Goal: Task Accomplishment & Management: Manage account settings

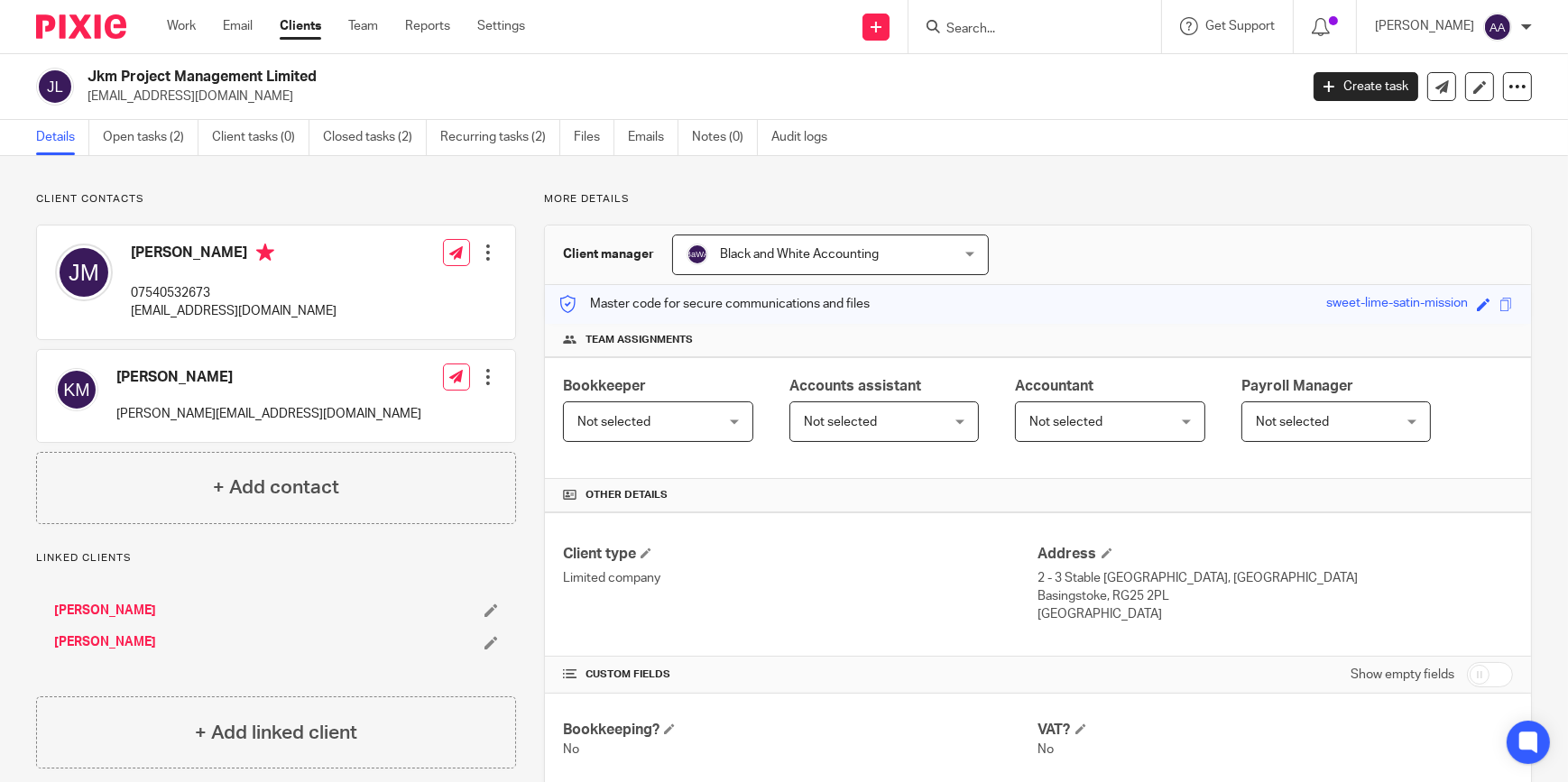
click at [1016, 32] on input "Search" at bounding box center [1025, 30] width 162 height 17
click at [1023, 23] on input "Search" at bounding box center [1025, 30] width 162 height 17
type input "falconway"
drag, startPoint x: 1066, startPoint y: 29, endPoint x: 911, endPoint y: 33, distance: 155.1
click at [911, 33] on div "Send new email Create task Add client Request signature falconway Falconway Ltd…" at bounding box center [1059, 27] width 1016 height 53
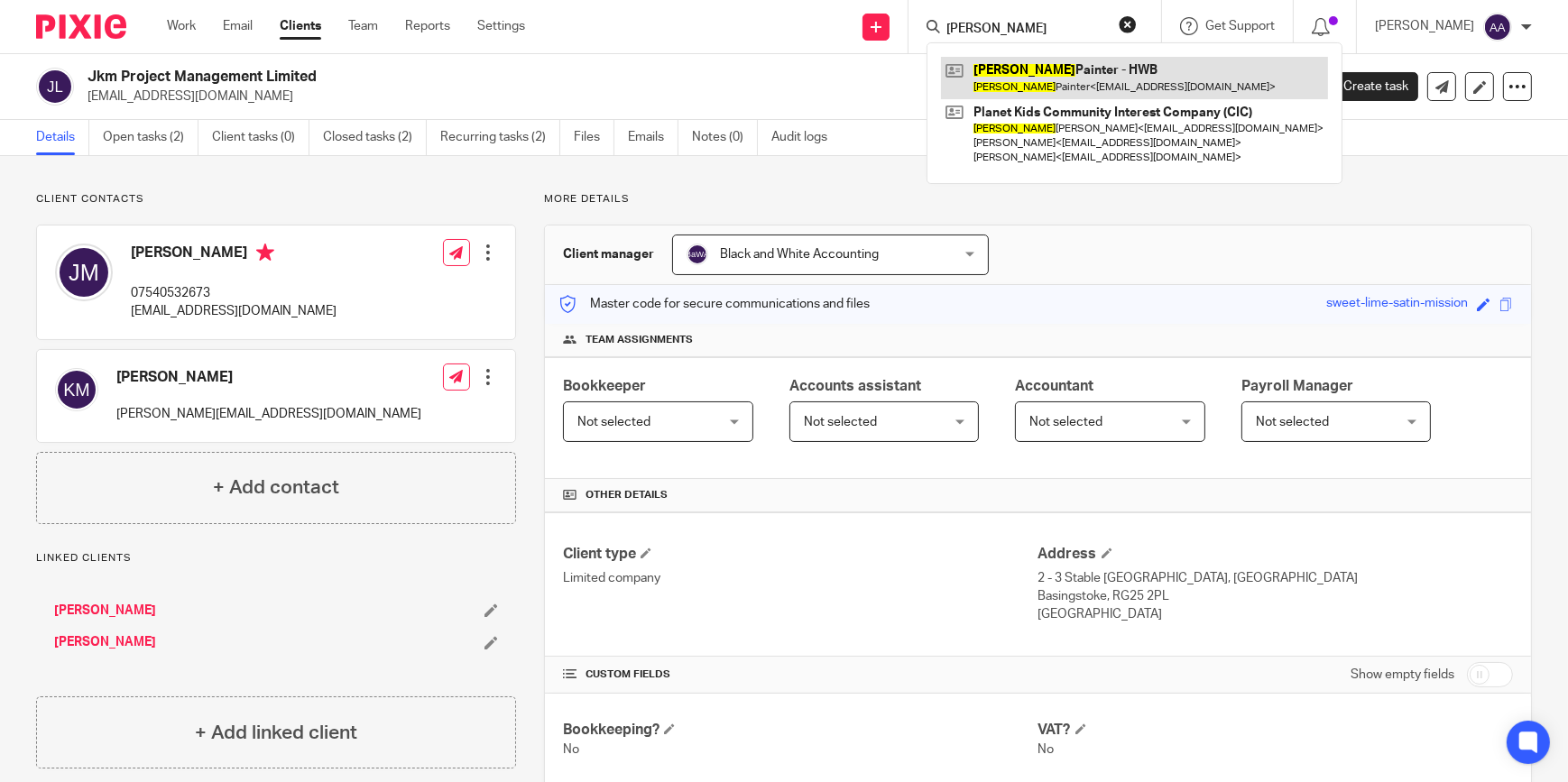
type input "Lynda"
click at [1110, 90] on link at bounding box center [1134, 78] width 387 height 41
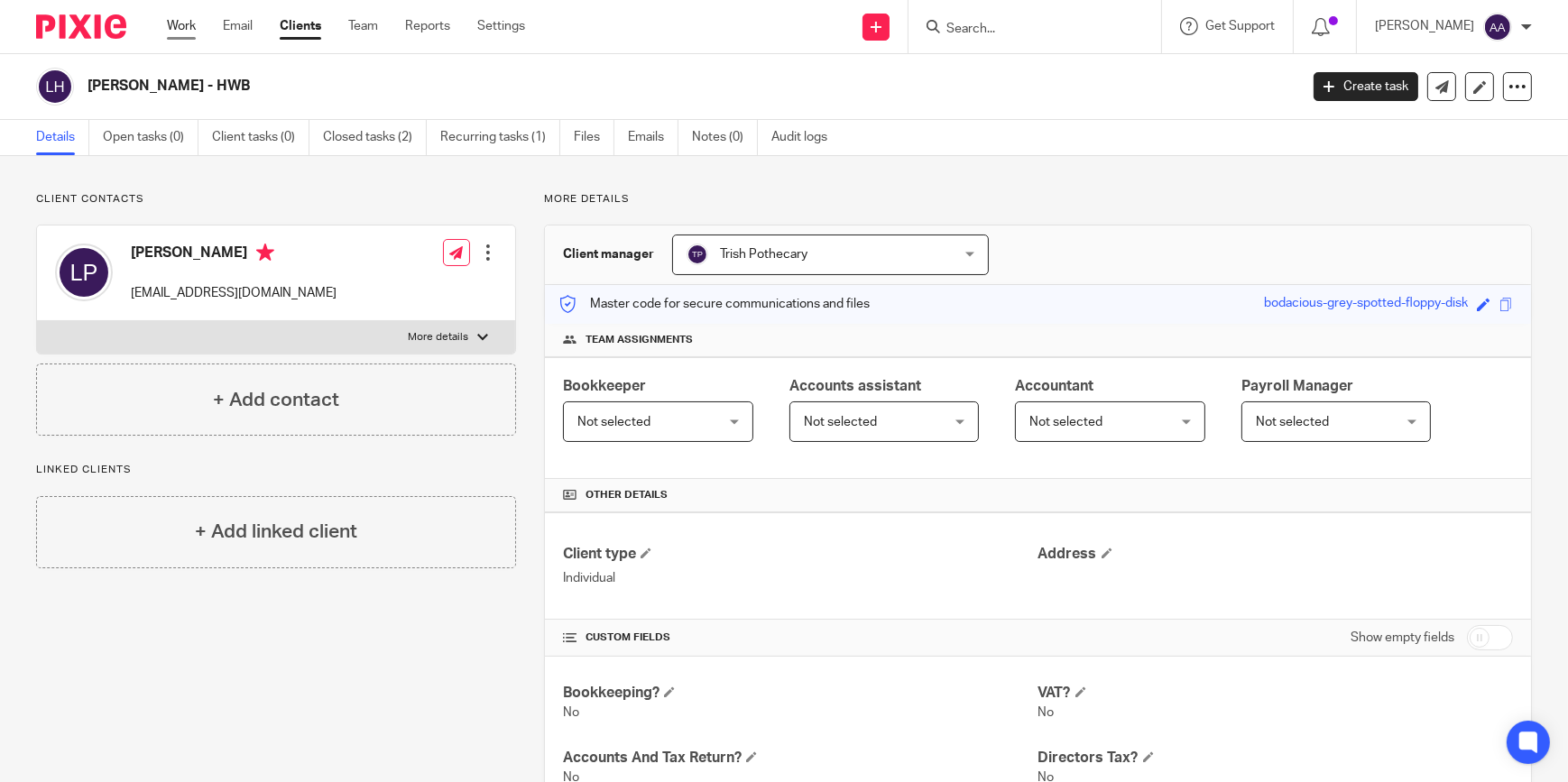
click at [168, 33] on link "Work" at bounding box center [181, 26] width 29 height 18
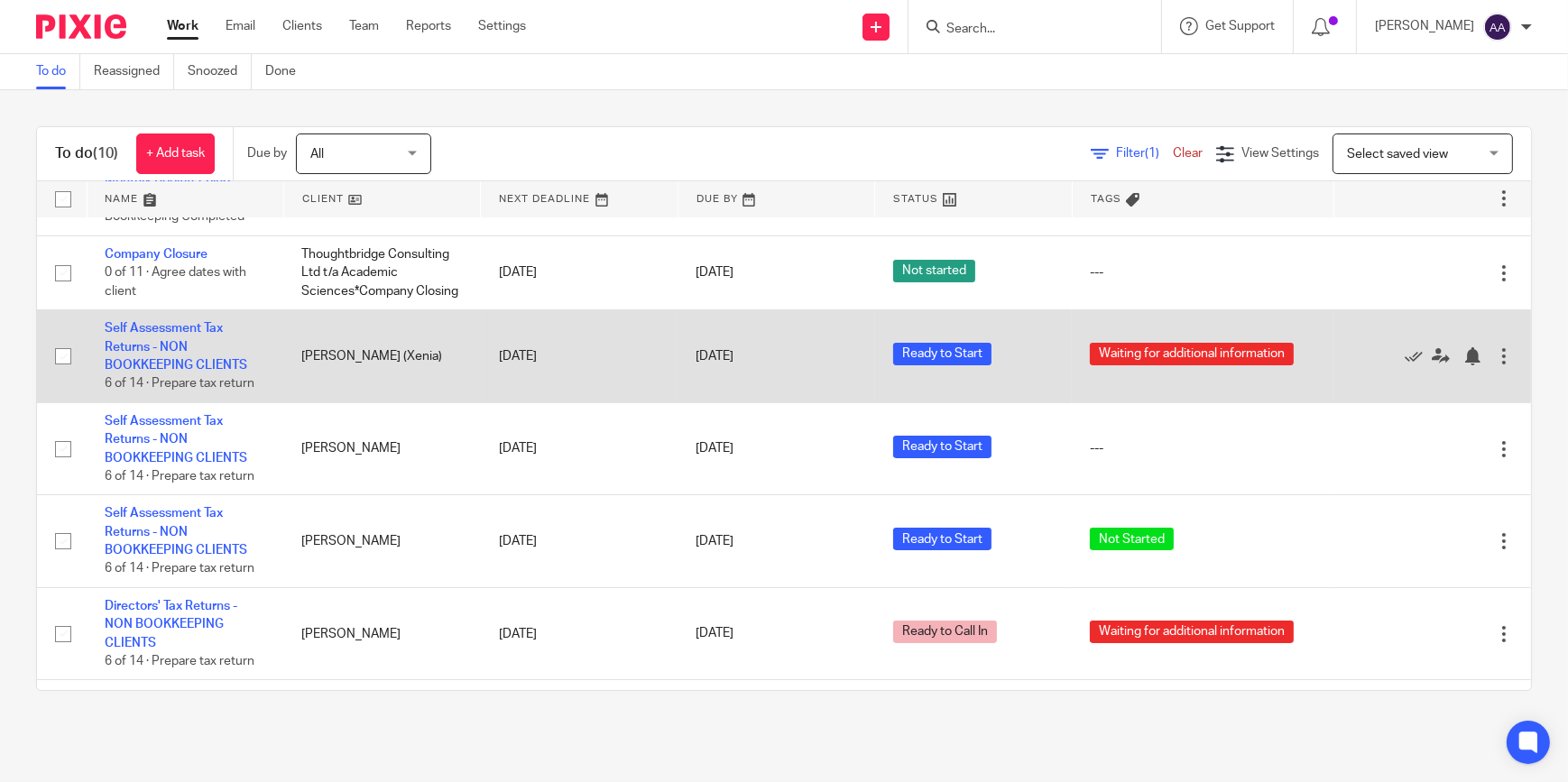
scroll to position [367, 0]
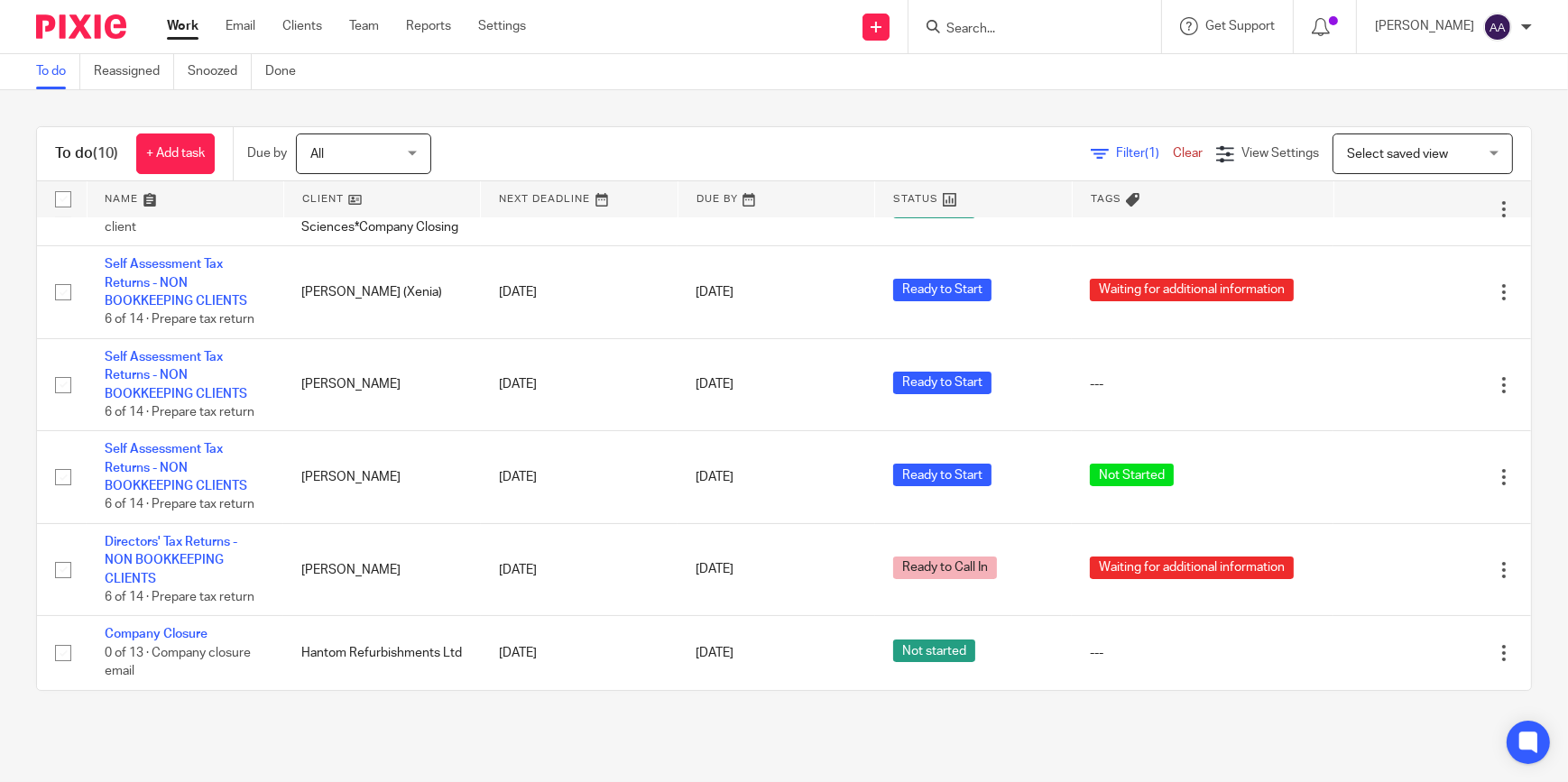
click at [1073, 22] on div at bounding box center [1034, 27] width 253 height 53
click at [1053, 16] on form at bounding box center [1040, 27] width 192 height 23
click at [1019, 27] on input "Search" at bounding box center [1025, 30] width 162 height 17
click at [414, 157] on div "All All" at bounding box center [364, 153] width 136 height 40
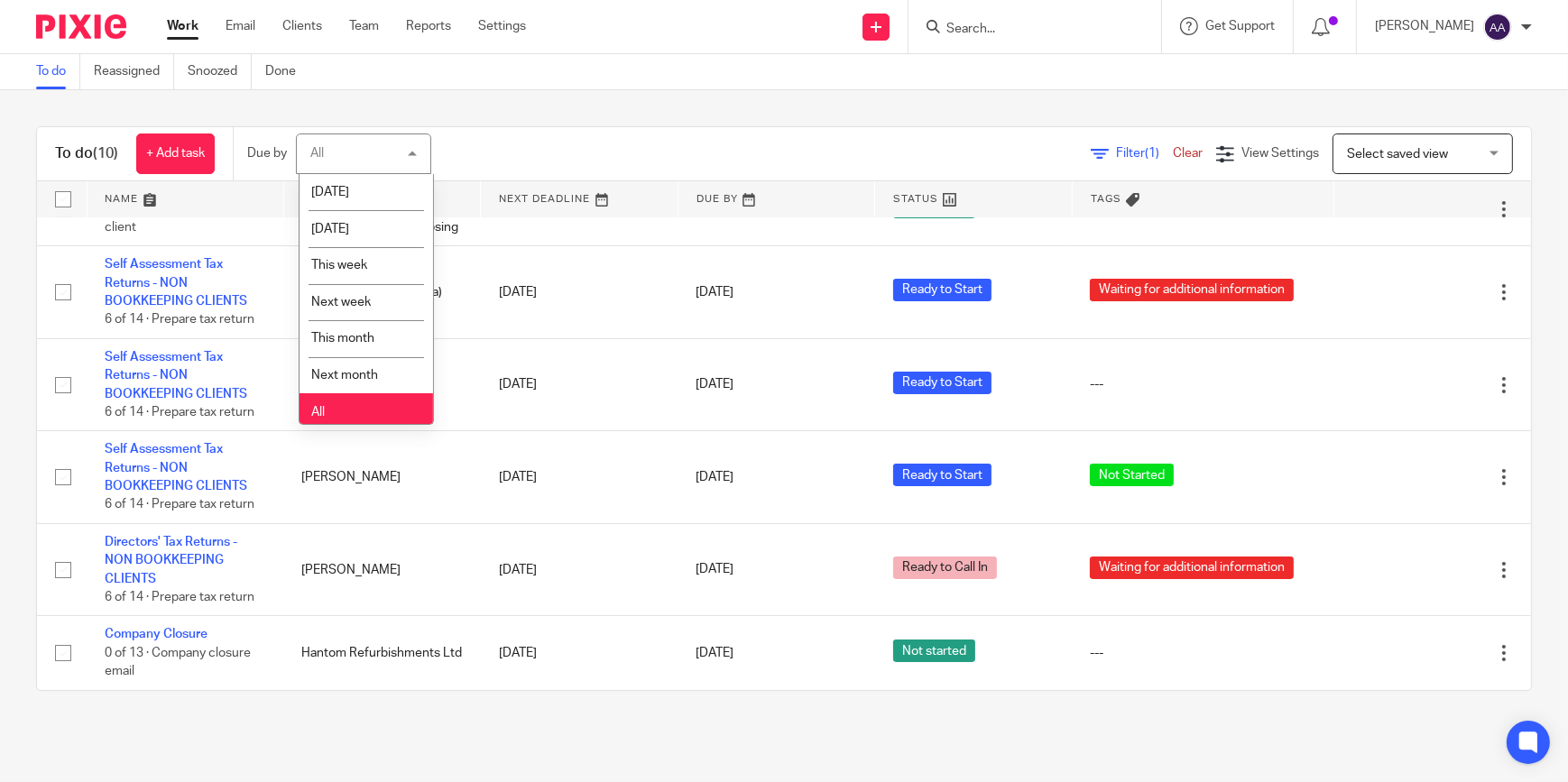
click at [505, 147] on div "Filter (1) Clear View Settings View Settings (1) Filters Clear Save Manage save…" at bounding box center [996, 153] width 1068 height 40
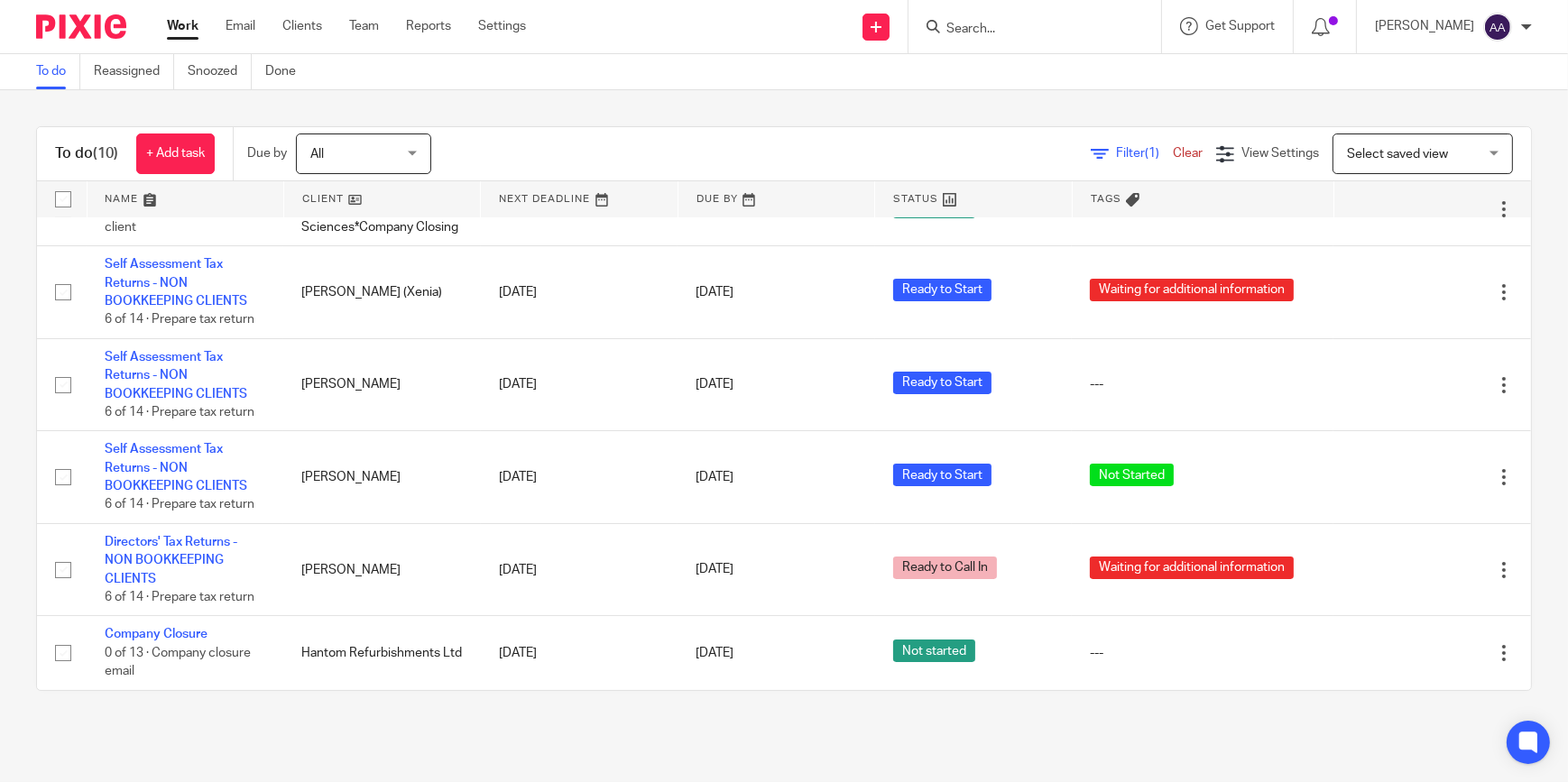
click at [411, 156] on div "All All" at bounding box center [364, 153] width 136 height 40
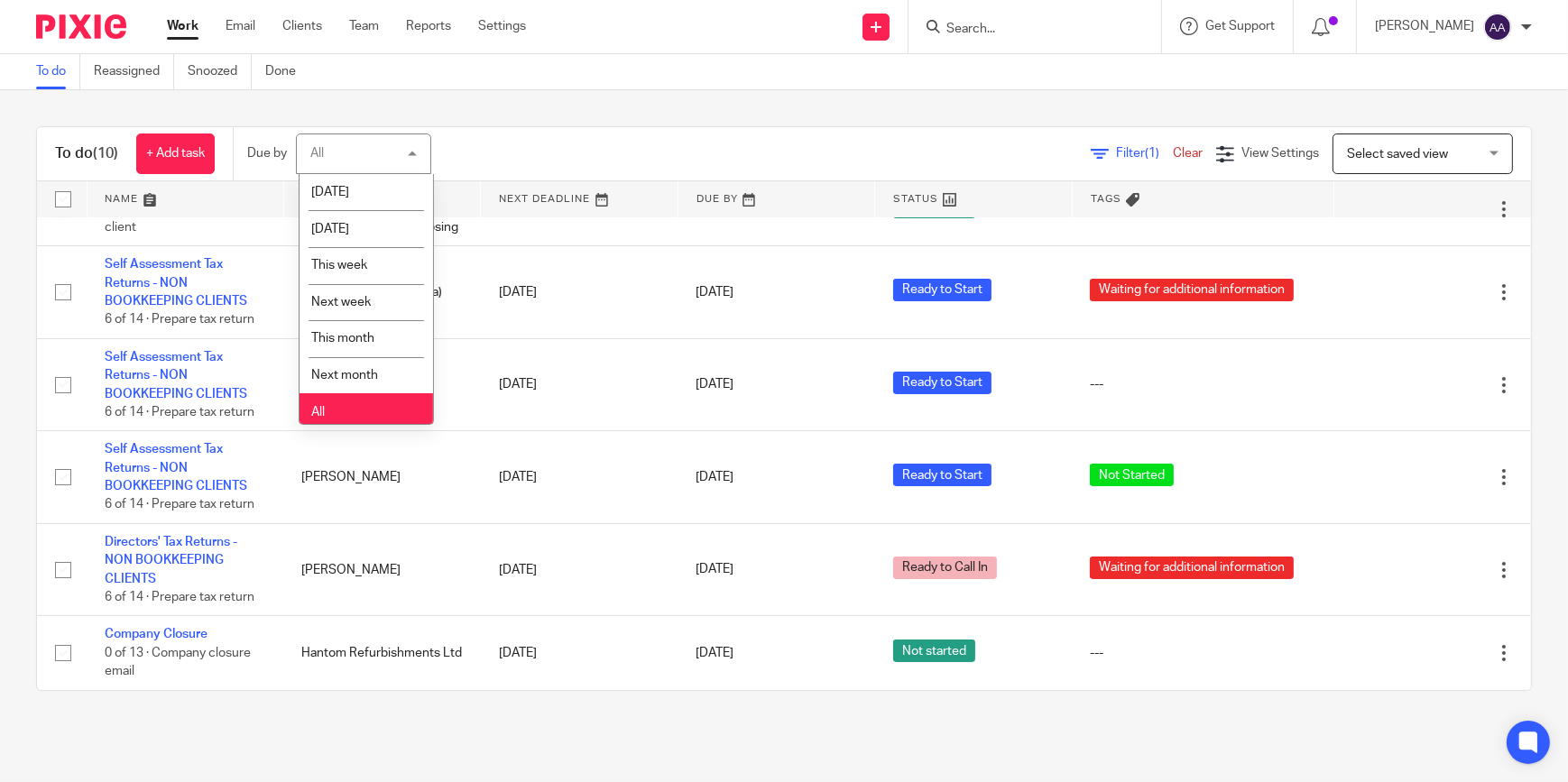
click at [496, 157] on div "Filter (1) Clear View Settings View Settings (1) Filters Clear Save Manage save…" at bounding box center [996, 153] width 1068 height 40
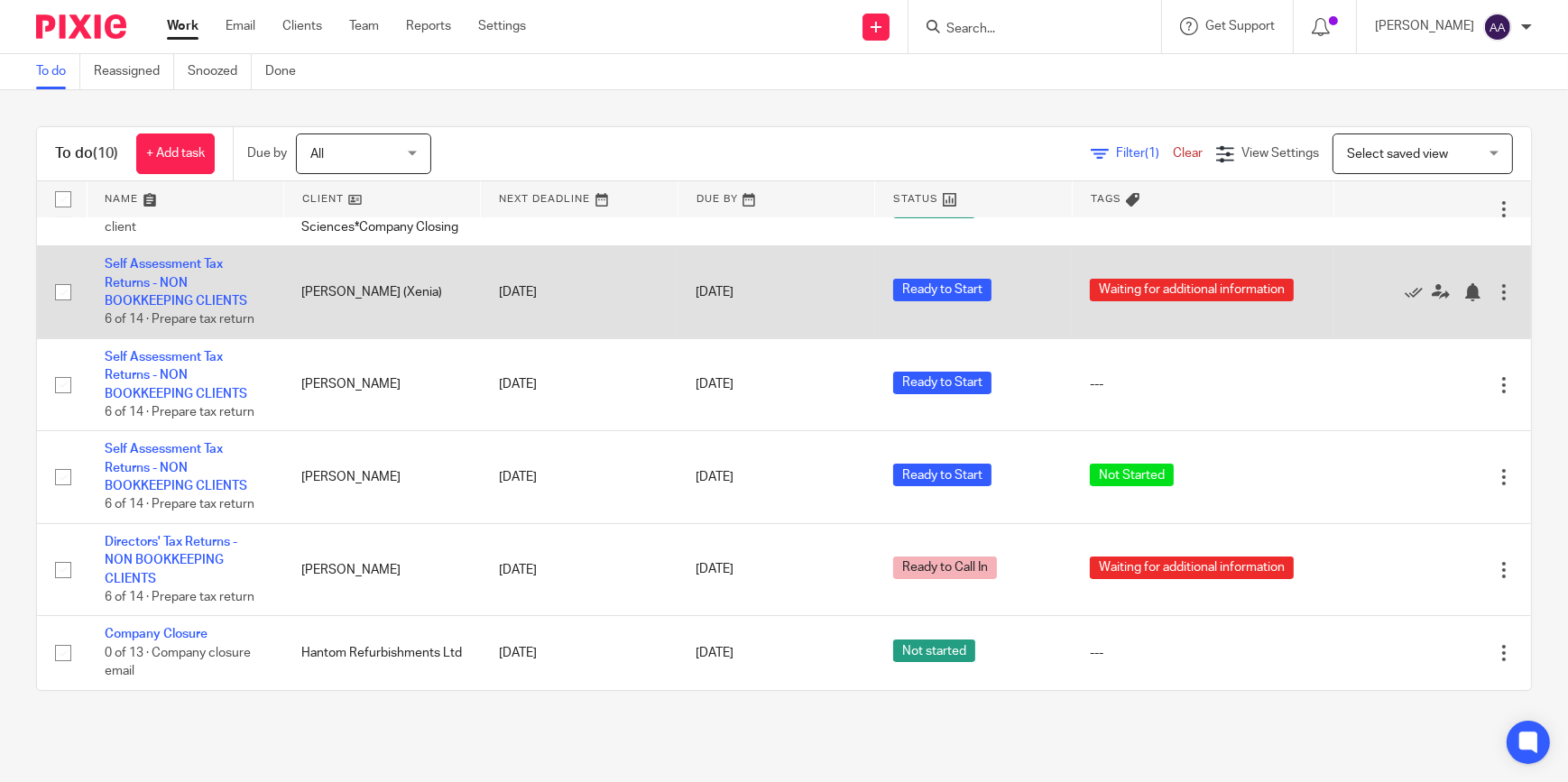
drag, startPoint x: 417, startPoint y: 325, endPoint x: 550, endPoint y: 377, distance: 142.8
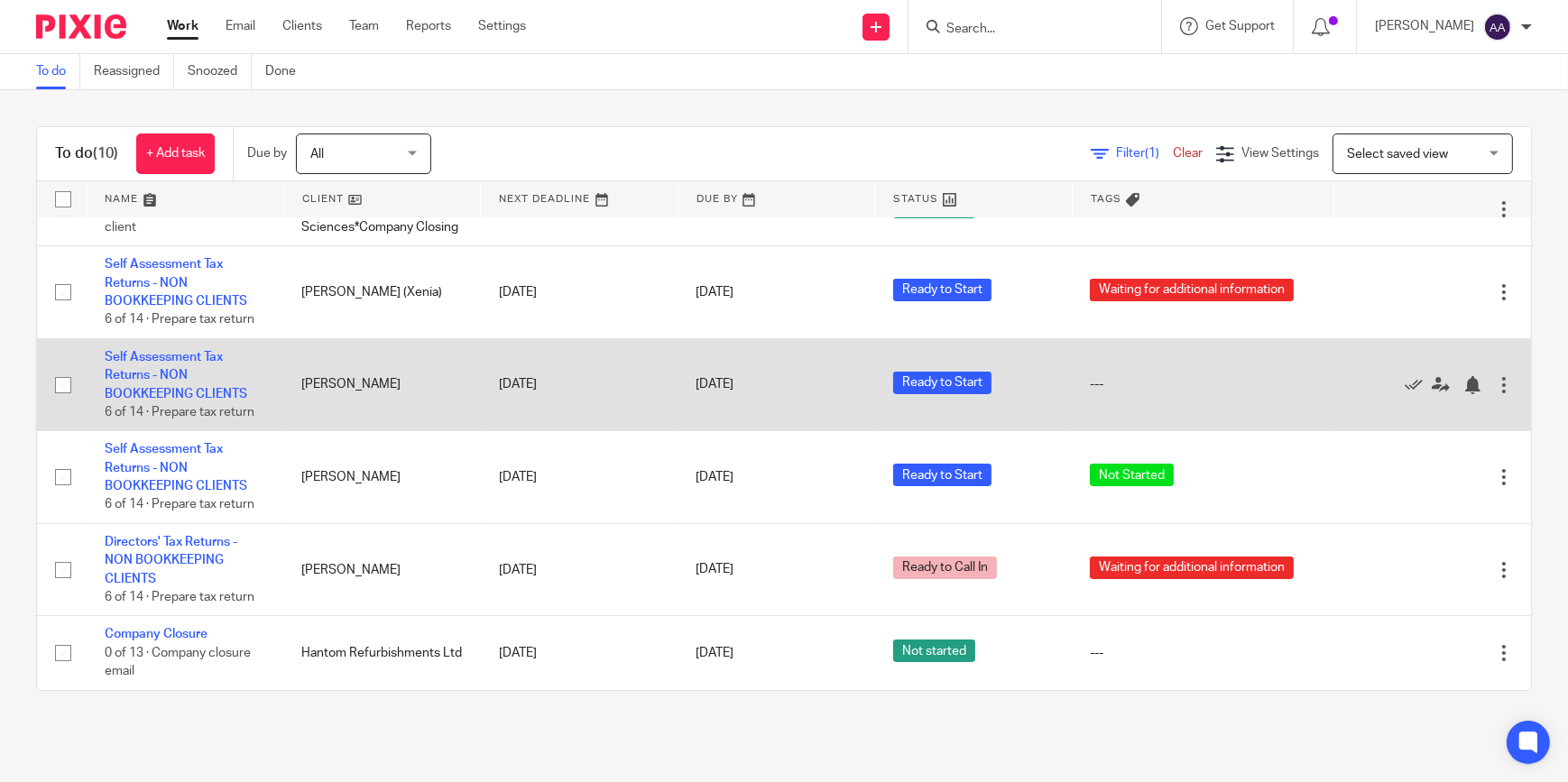
click at [426, 331] on td "Yun Ju Chen (Xenia)" at bounding box center [382, 292] width 197 height 92
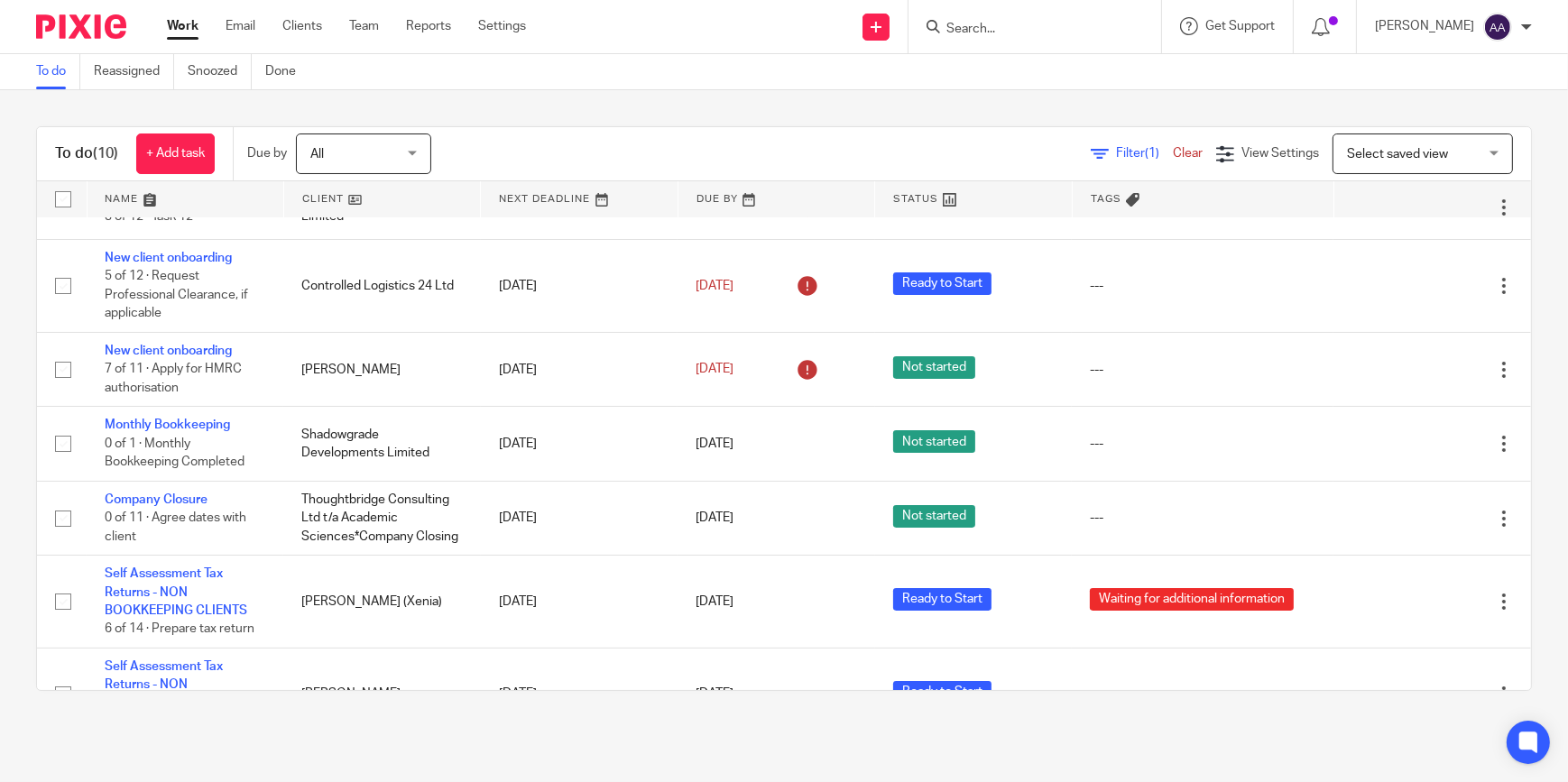
scroll to position [0, 0]
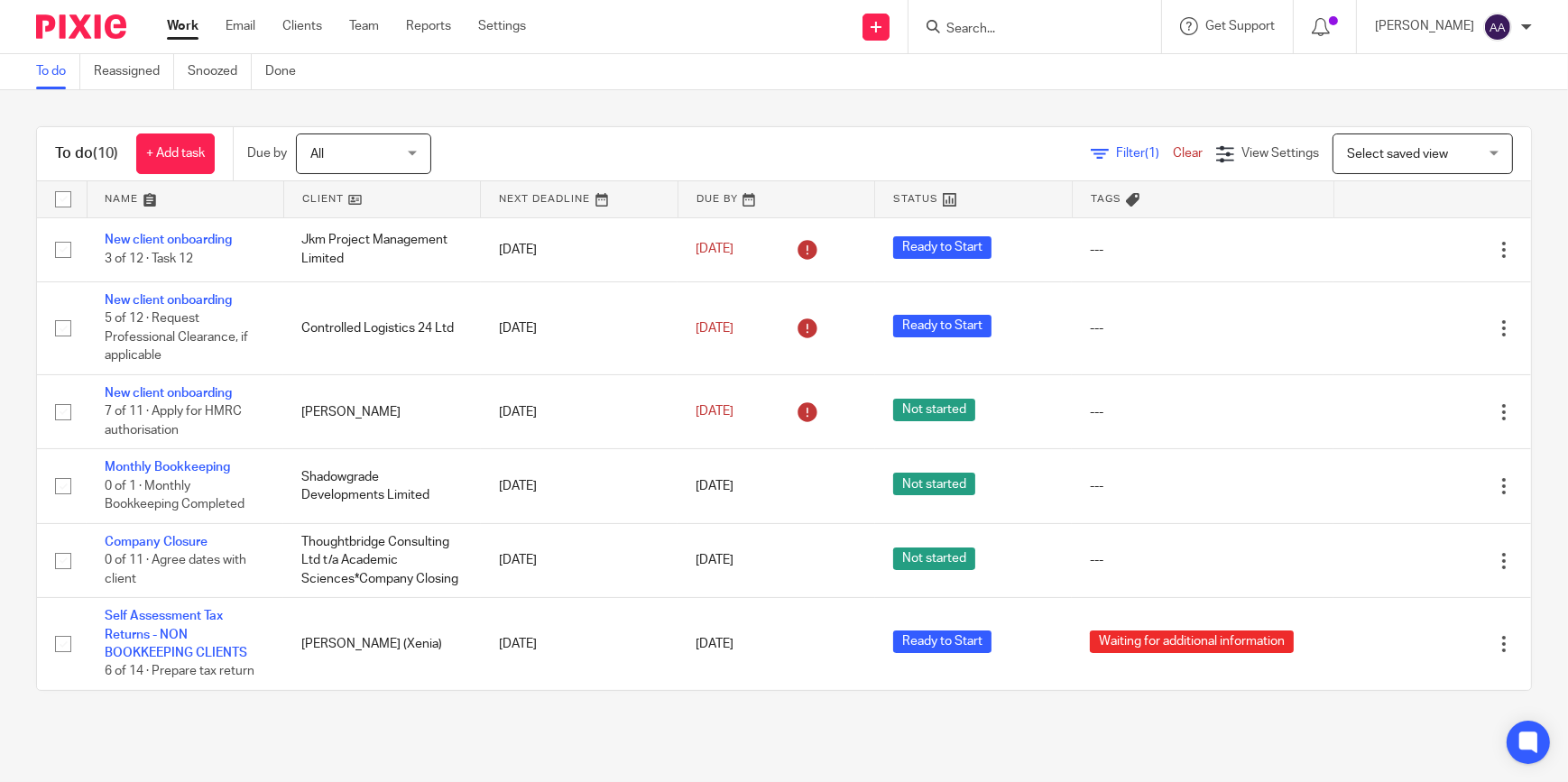
click at [1463, 206] on th at bounding box center [1431, 199] width 198 height 36
drag, startPoint x: 1463, startPoint y: 207, endPoint x: 1497, endPoint y: 474, distance: 269.2
click at [1503, 506] on table "Name Client Next Deadline Due By Status Tags No client selected No client selec…" at bounding box center [784, 435] width 1494 height 509
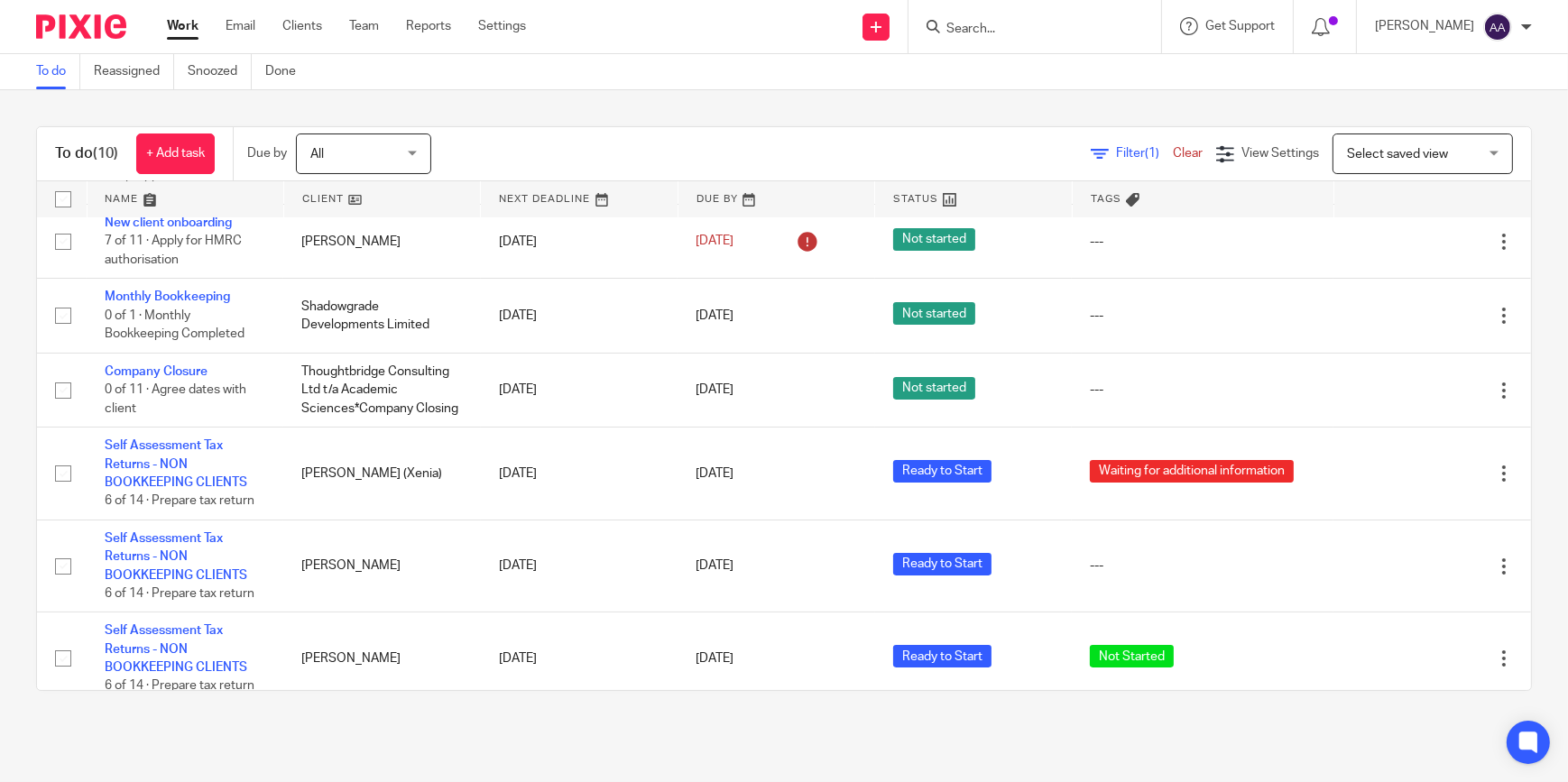
scroll to position [182, 0]
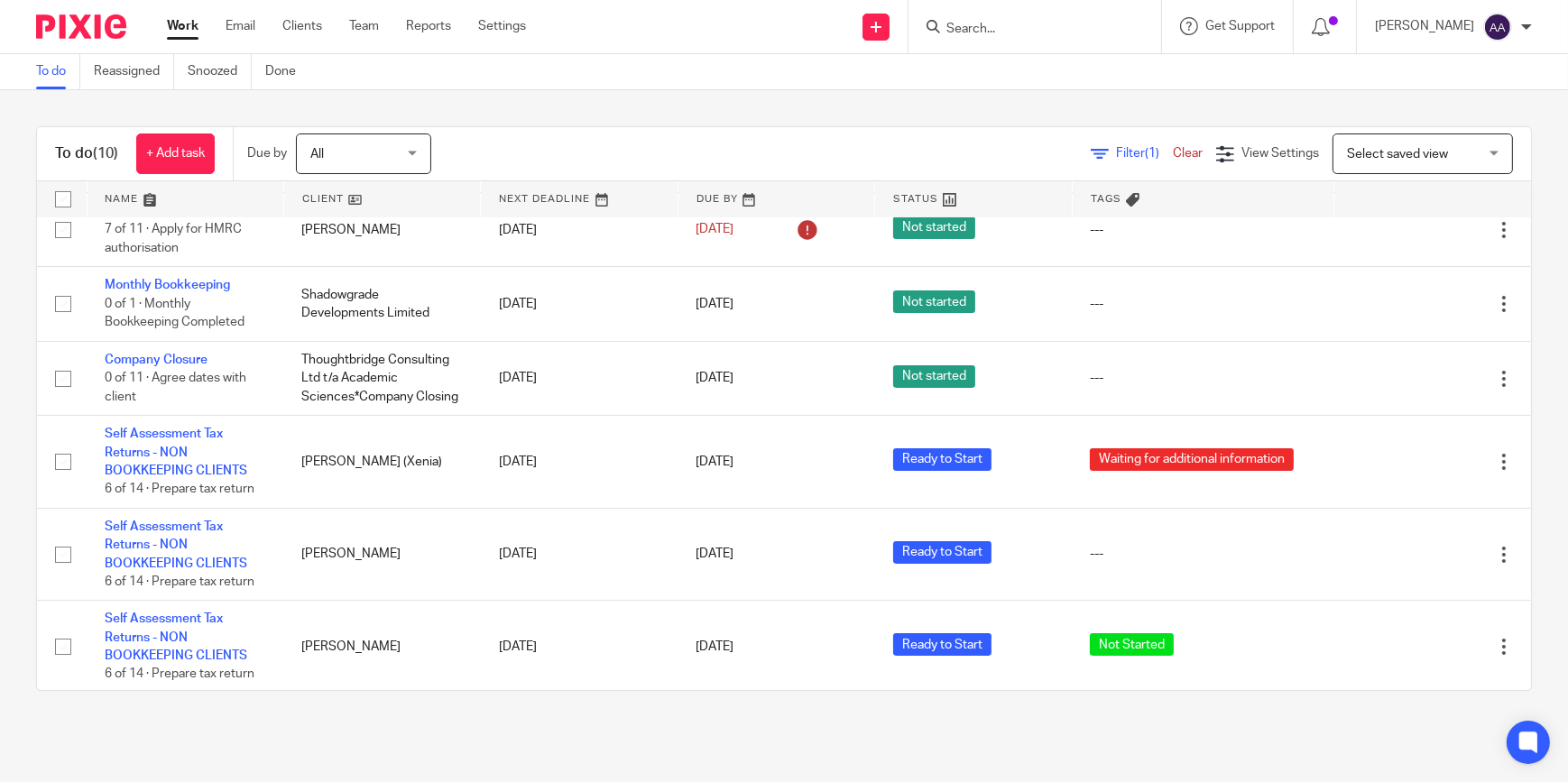
click at [1518, 461] on div "To do (10) + Add task Due by All All Today Tomorrow This week Next week This mo…" at bounding box center [784, 408] width 1568 height 636
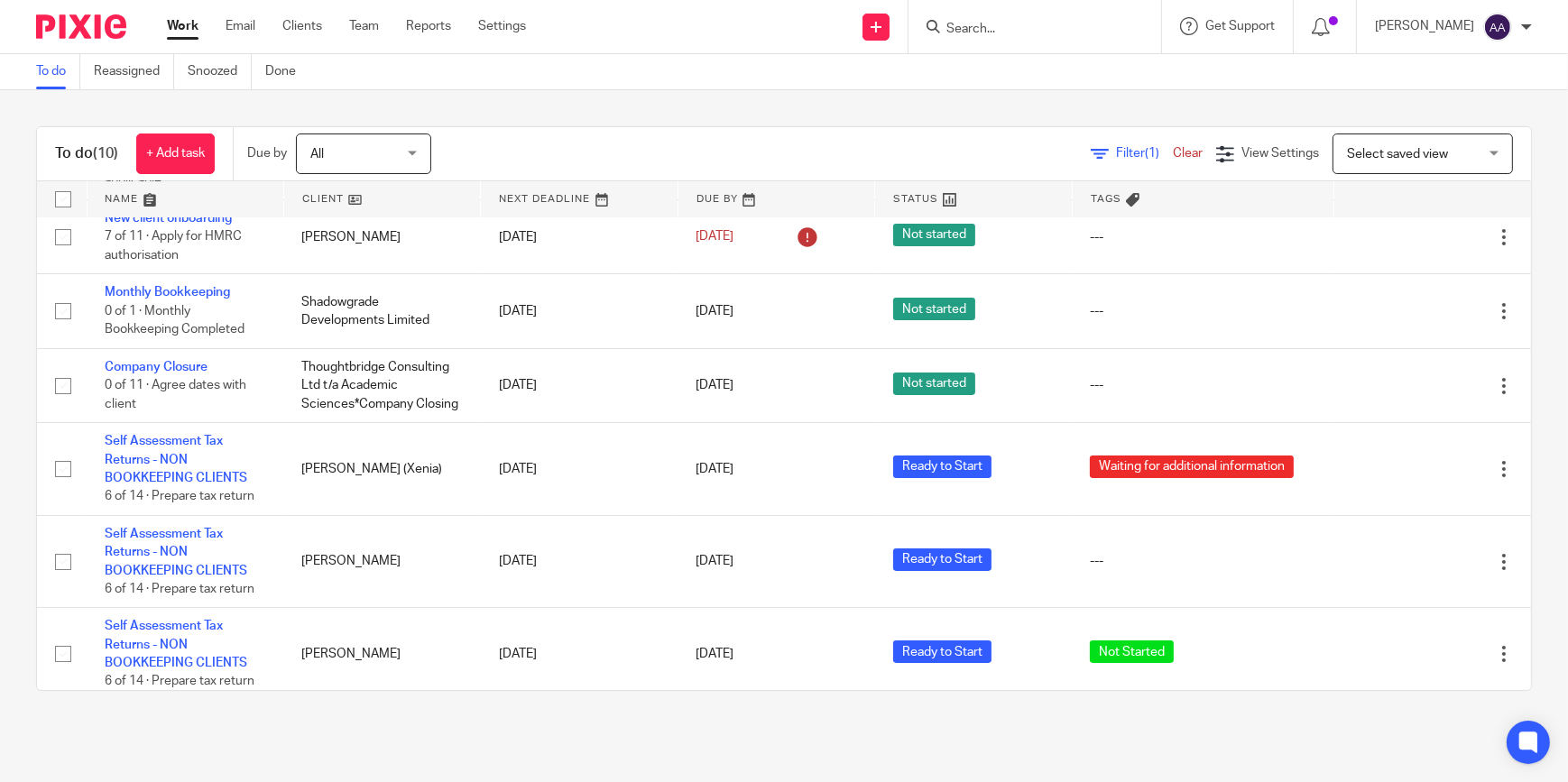
scroll to position [167, 0]
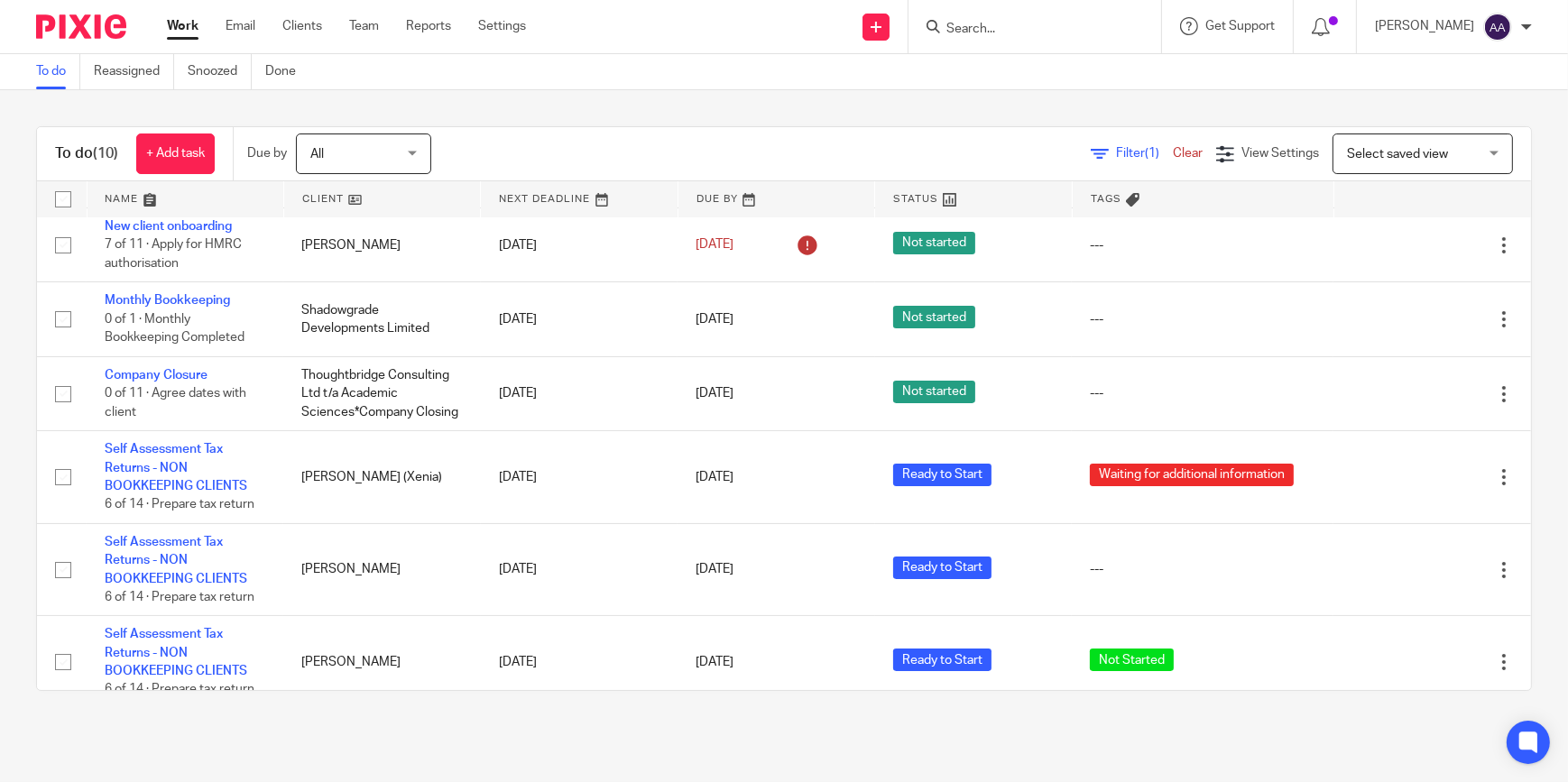
click at [761, 109] on div "To do (10) + Add task Due by All All Today Tomorrow This week Next week This mo…" at bounding box center [784, 408] width 1568 height 636
click at [433, 25] on link "Reports" at bounding box center [429, 26] width 45 height 18
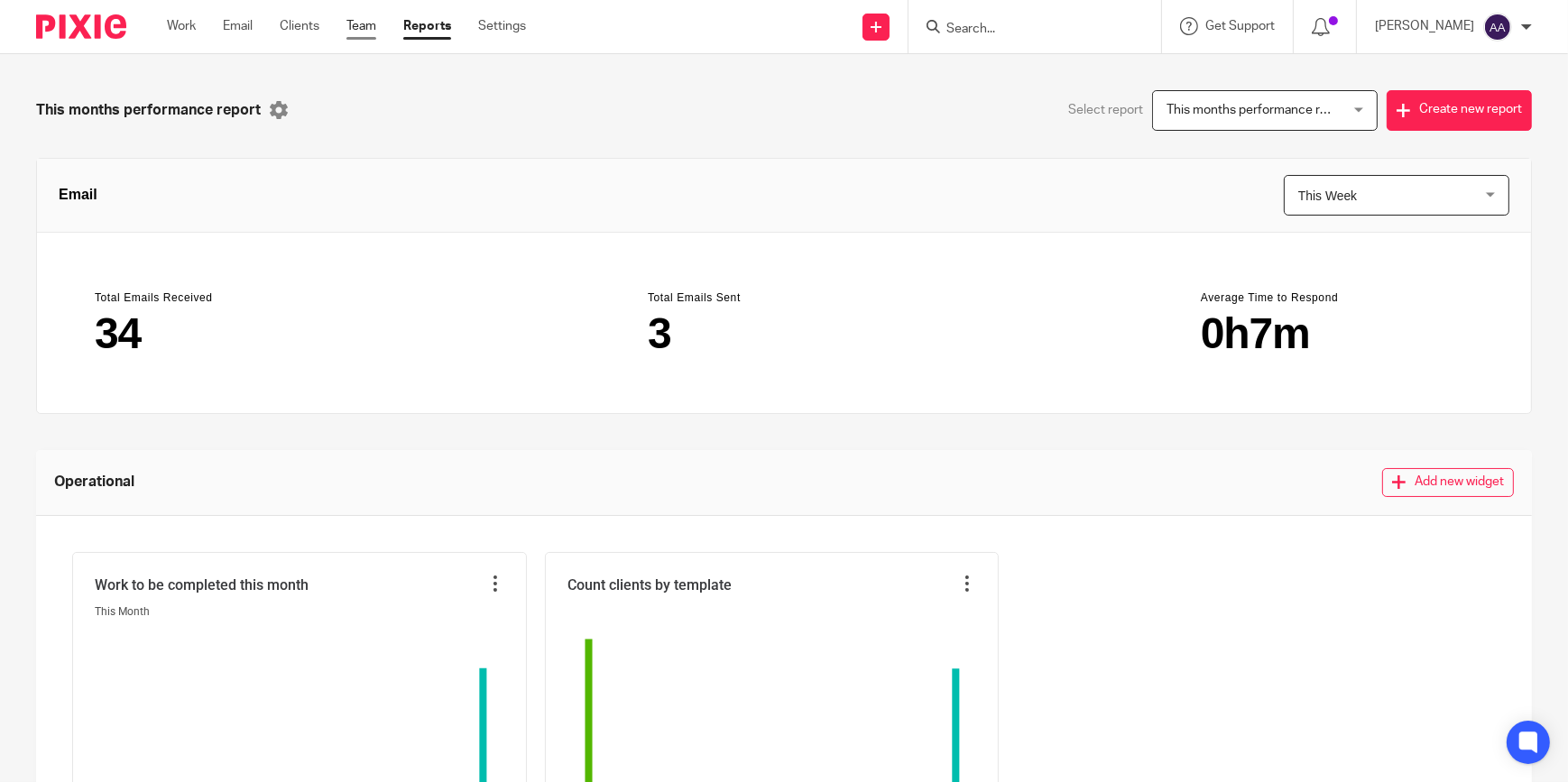
click at [376, 32] on link "Team" at bounding box center [361, 26] width 30 height 18
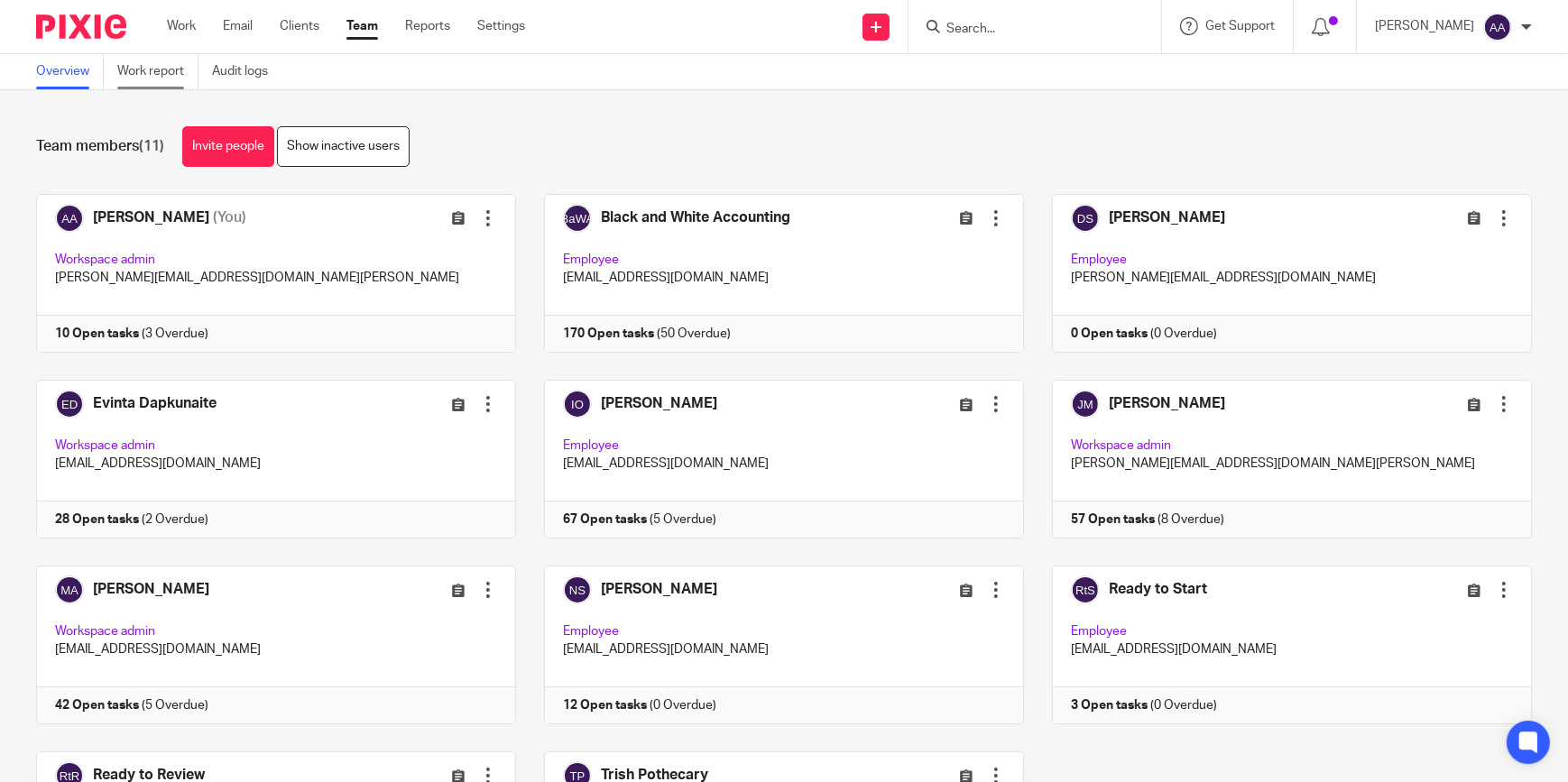
click at [151, 79] on link "Work report" at bounding box center [157, 72] width 82 height 35
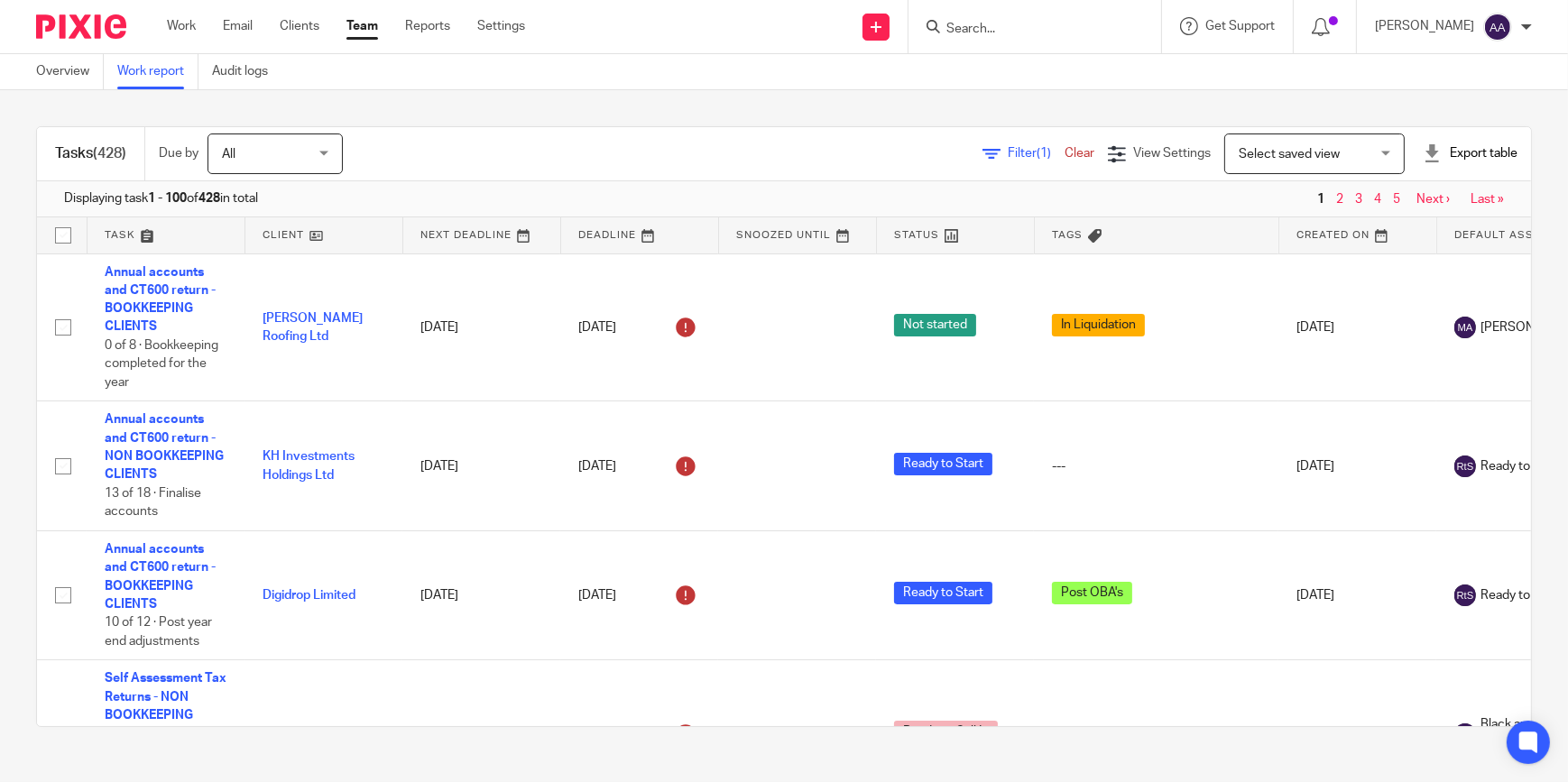
drag, startPoint x: 152, startPoint y: 87, endPoint x: 99, endPoint y: 102, distance: 55.1
click at [98, 102] on div "Tasks (428) Due by All All [DATE] [DATE] This week Next week This month Next mo…" at bounding box center [784, 427] width 1568 height 673
click at [1426, 150] on div "Export table" at bounding box center [1470, 153] width 94 height 18
click at [1417, 214] on link "Excel spreadsheet" at bounding box center [1428, 219] width 104 height 13
click at [1029, 28] on input "Search" at bounding box center [1025, 30] width 162 height 17
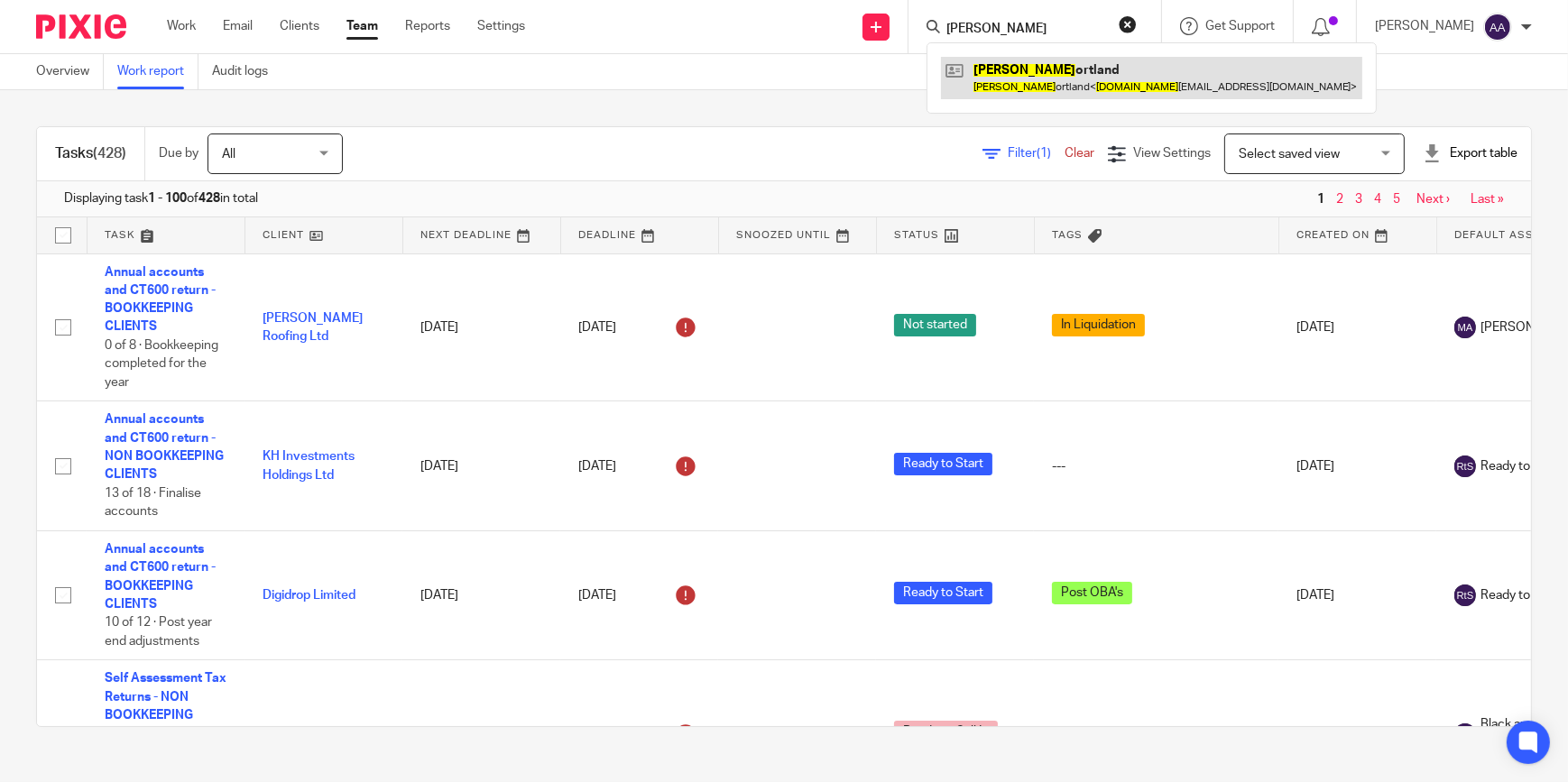
type input "daniel sh"
click at [1094, 76] on link at bounding box center [1152, 78] width 421 height 41
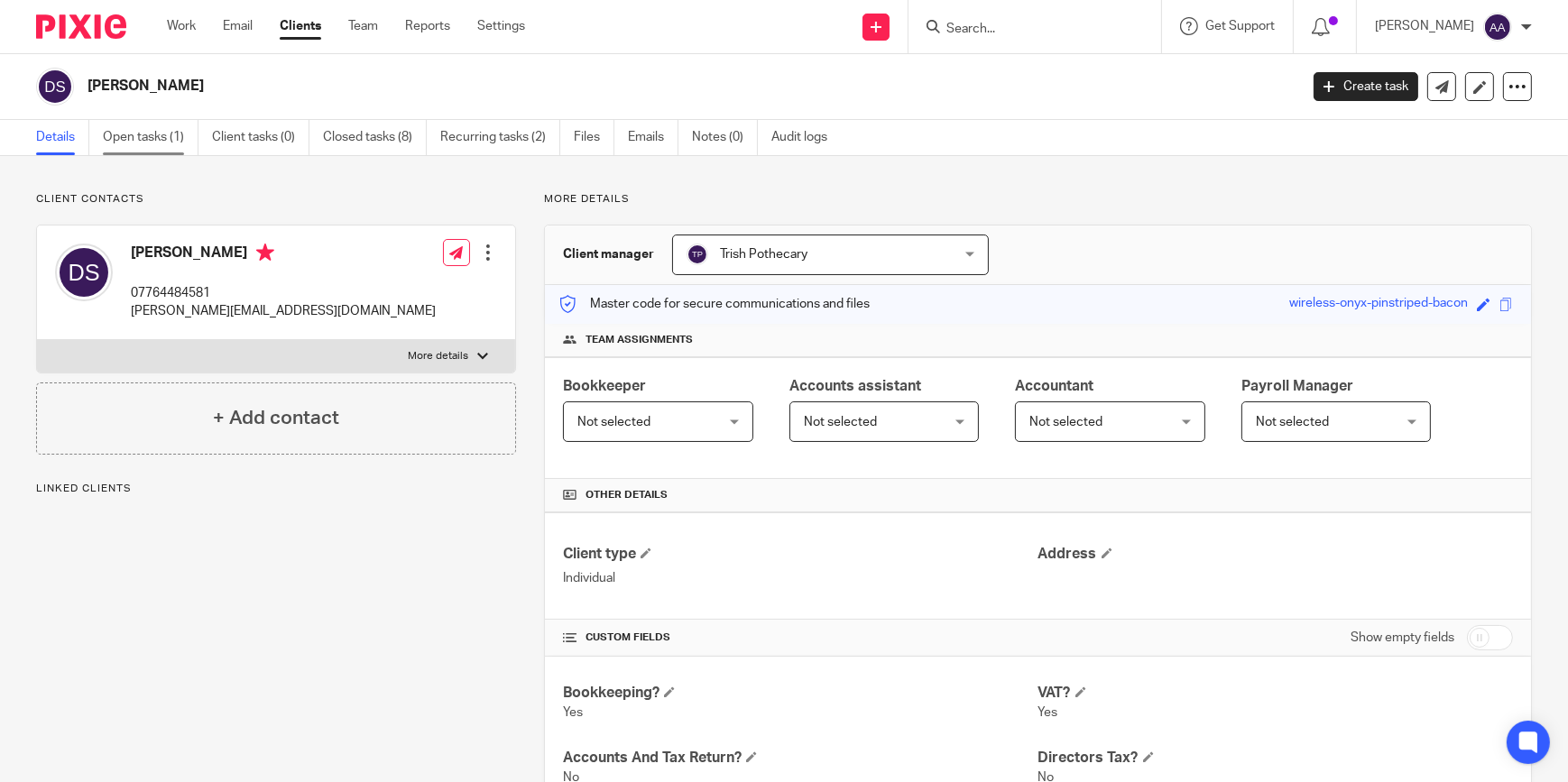
click at [154, 150] on link "Open tasks (1)" at bounding box center [151, 138] width 95 height 35
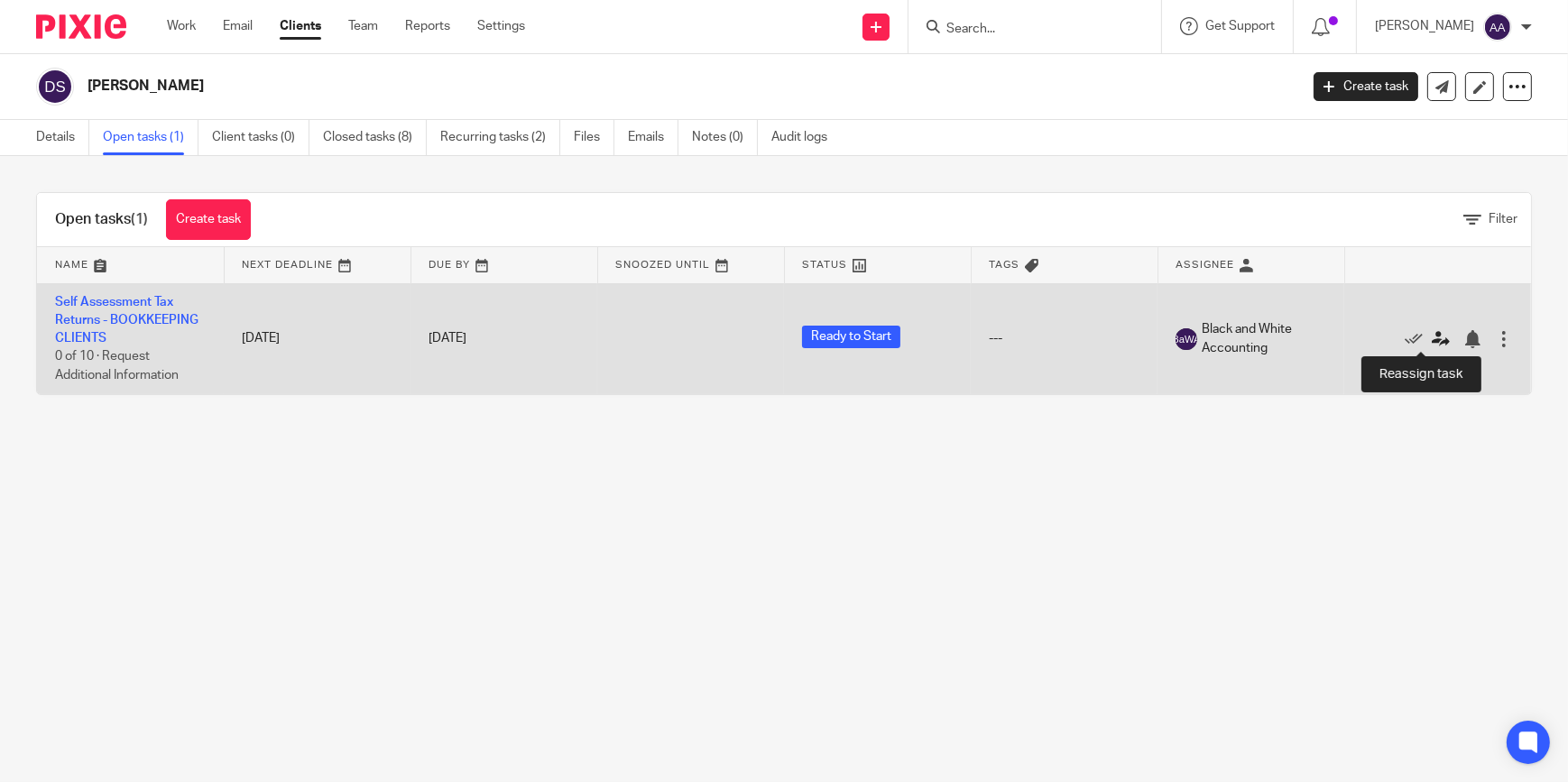
click at [1431, 334] on icon at bounding box center [1440, 339] width 18 height 18
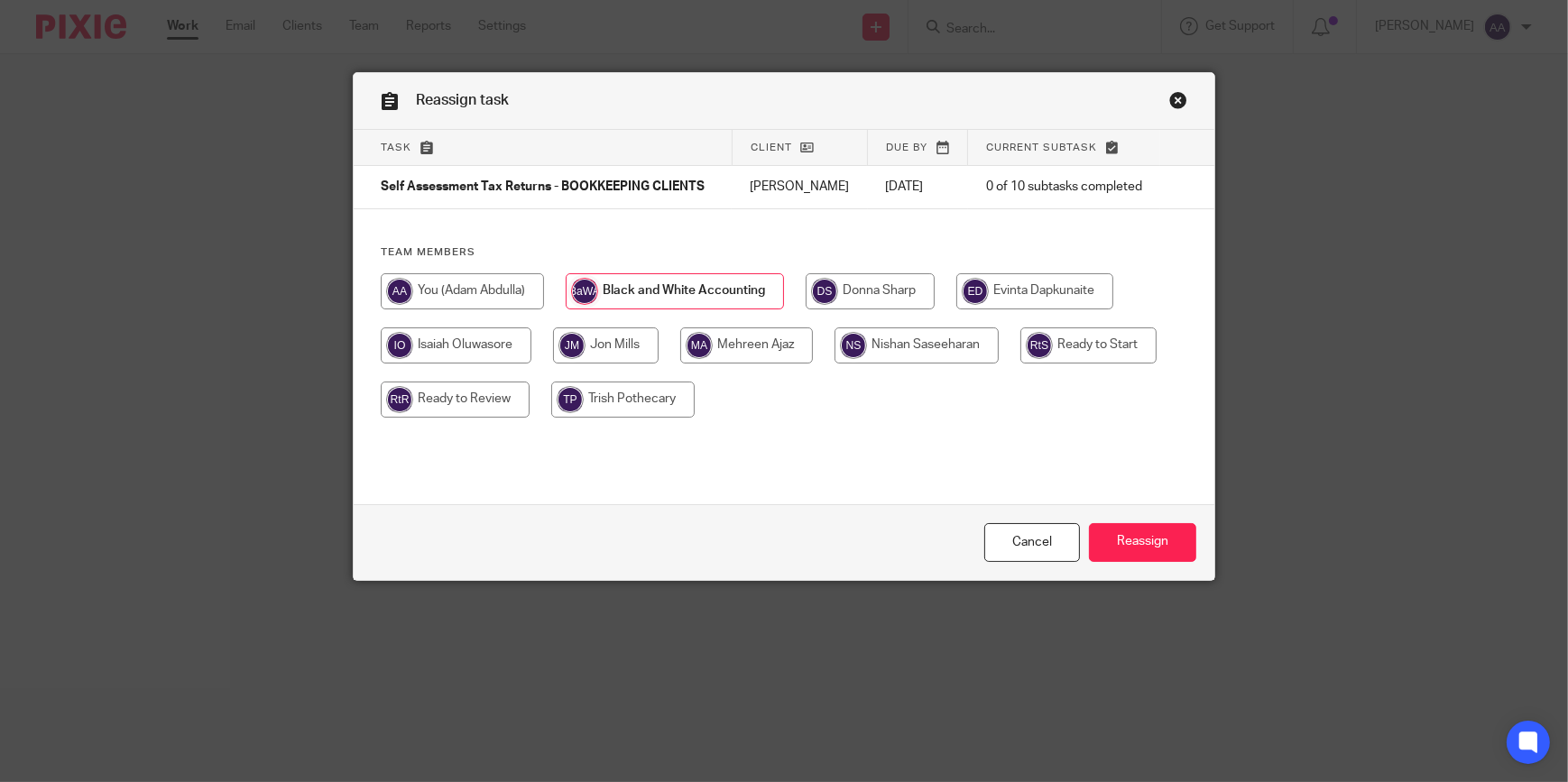
click at [467, 310] on input "radio" at bounding box center [462, 291] width 163 height 36
radio input "true"
click at [1135, 536] on input "Reassign" at bounding box center [1142, 542] width 107 height 38
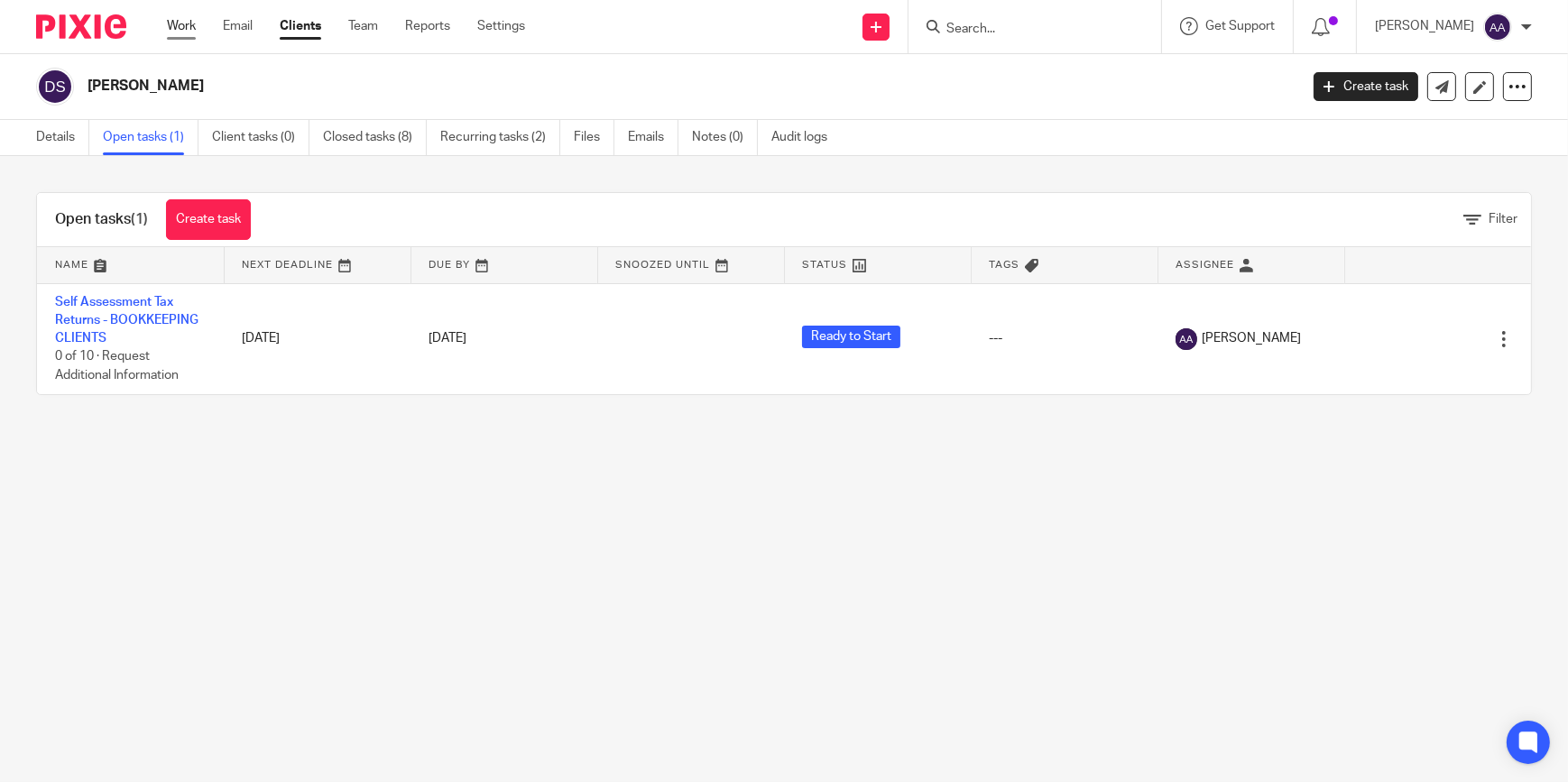
click at [172, 30] on link "Work" at bounding box center [181, 26] width 29 height 18
